Goal: Task Accomplishment & Management: Use online tool/utility

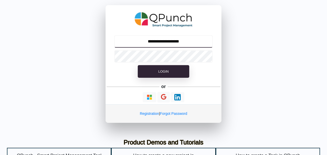
type input "**********"
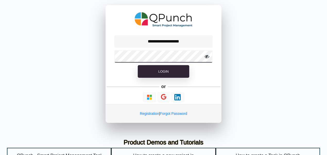
click at [138, 65] on button "Login" at bounding box center [163, 71] width 51 height 13
click at [208, 58] on icon at bounding box center [206, 56] width 5 height 5
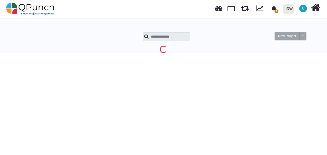
click at [119, 16] on nav "0 Notification Clear IRW IRW 0 Test U Subscription Settings Dynamic Report Leav…" at bounding box center [163, 9] width 327 height 18
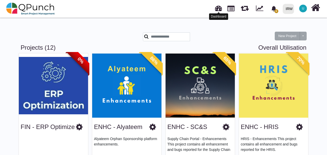
click at [221, 7] on link at bounding box center [218, 7] width 7 height 8
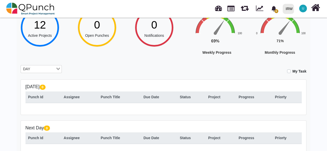
scroll to position [77, 0]
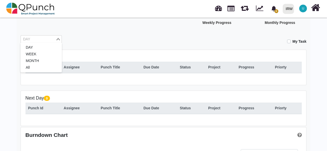
click at [37, 36] on div "DAY" at bounding box center [38, 38] width 35 height 7
click at [34, 63] on li "MONTH" at bounding box center [41, 61] width 41 height 7
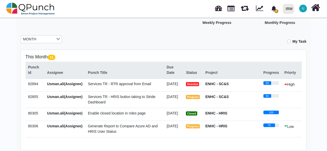
click at [100, 84] on span "Services TR - RTR approval from Email" at bounding box center [119, 84] width 63 height 4
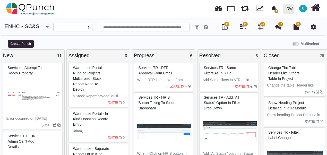
select select
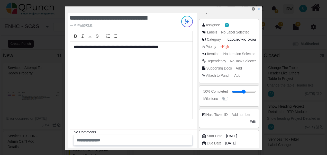
scroll to position [96, 0]
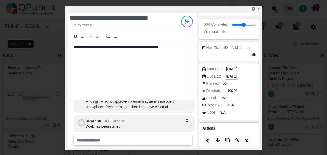
click at [233, 77] on span "[DATE]" at bounding box center [231, 76] width 11 height 5
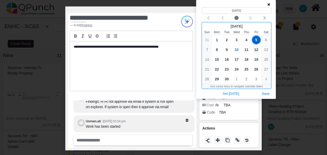
click at [257, 49] on span "12" at bounding box center [256, 50] width 8 height 8
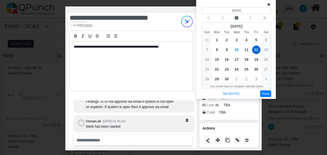
click at [266, 93] on button "Save" at bounding box center [265, 93] width 11 height 7
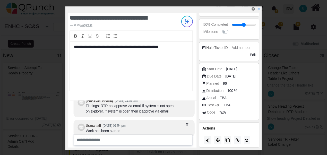
scroll to position [0, 0]
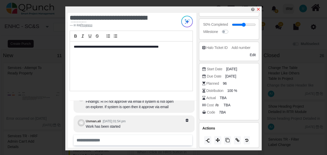
click at [257, 12] on link at bounding box center [258, 9] width 4 height 4
